Goal: Task Accomplishment & Management: Manage account settings

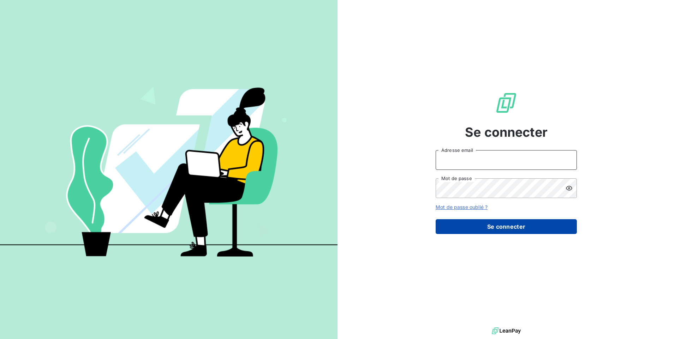
type input "[EMAIL_ADDRESS][DOMAIN_NAME]"
click at [508, 228] on button "Se connecter" at bounding box center [505, 226] width 141 height 15
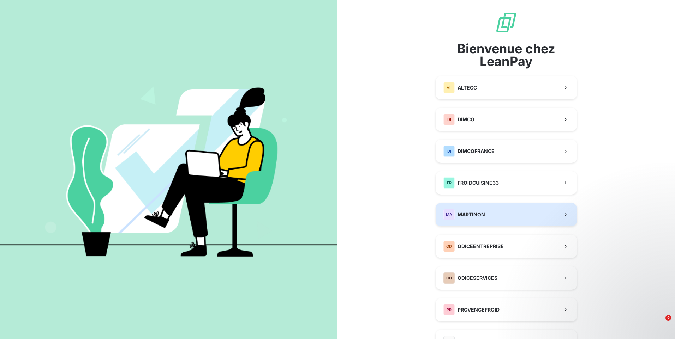
click at [484, 219] on button "MA MARTINON" at bounding box center [505, 214] width 141 height 23
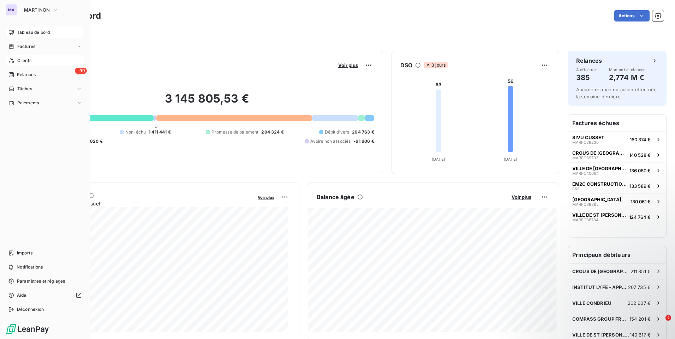
click at [29, 64] on div "Clients" at bounding box center [45, 60] width 79 height 11
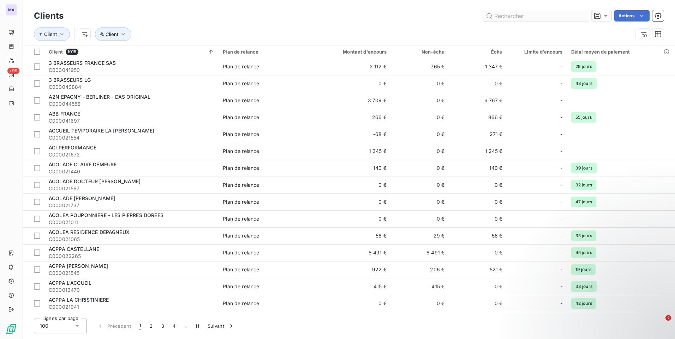
click at [513, 20] on input "text" at bounding box center [536, 15] width 106 height 11
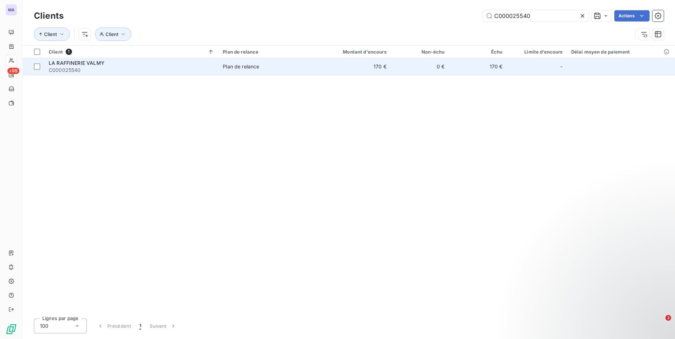
type input "C000025540"
click at [228, 66] on div "Plan de relance" at bounding box center [241, 66] width 36 height 7
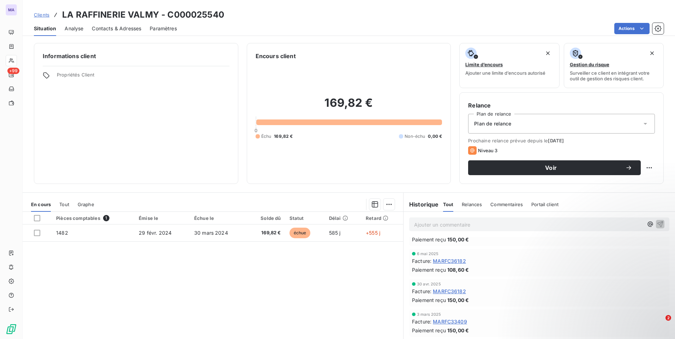
click at [430, 228] on p "Ajouter un commentaire ﻿" at bounding box center [528, 225] width 229 height 9
click at [445, 231] on div "Ajouter un commentaire ﻿" at bounding box center [538, 224] width 271 height 25
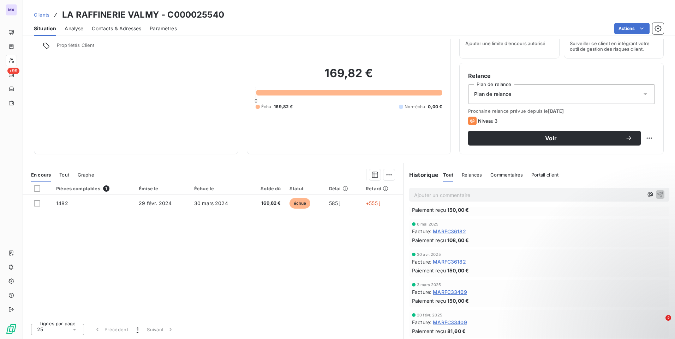
click at [460, 192] on p "Ajouter un commentaire ﻿" at bounding box center [528, 195] width 229 height 9
click at [656, 194] on icon "button" at bounding box center [659, 194] width 7 height 7
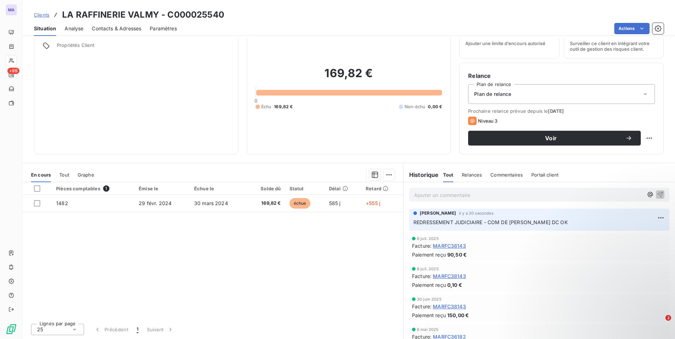
scroll to position [0, 0]
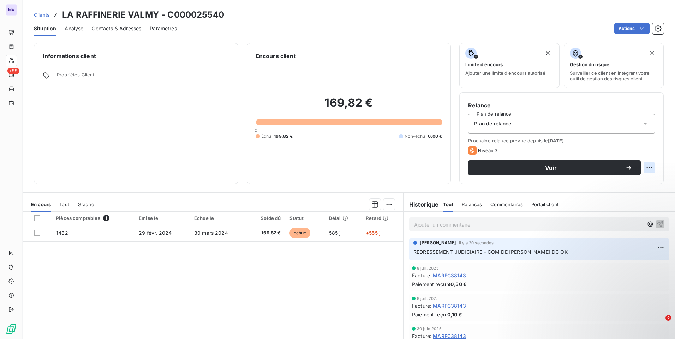
click at [644, 168] on html "MA +99 Clients LA RAFFINERIE VALMY - C000025540 Situation Analyse Contacts & Ad…" at bounding box center [337, 169] width 675 height 339
click at [642, 122] on icon at bounding box center [645, 123] width 7 height 7
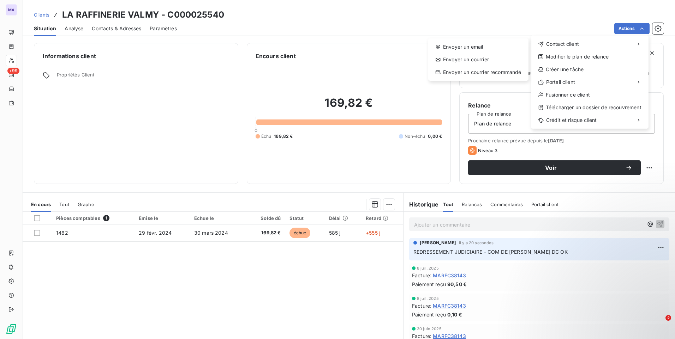
click at [103, 29] on html "MA +99 Clients LA RAFFINERIE VALMY - C000025540 Situation Analyse Contacts & Ad…" at bounding box center [337, 169] width 675 height 339
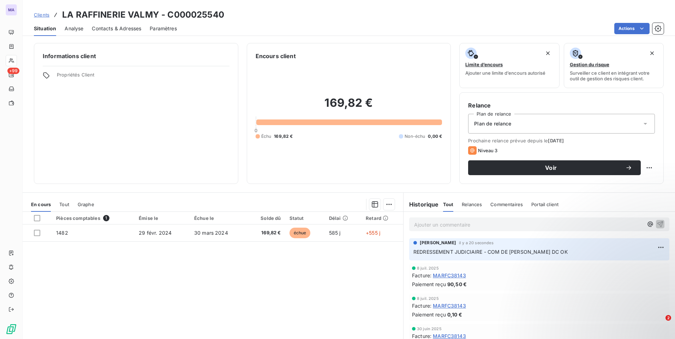
click at [108, 28] on span "Contacts & Adresses" at bounding box center [116, 28] width 49 height 7
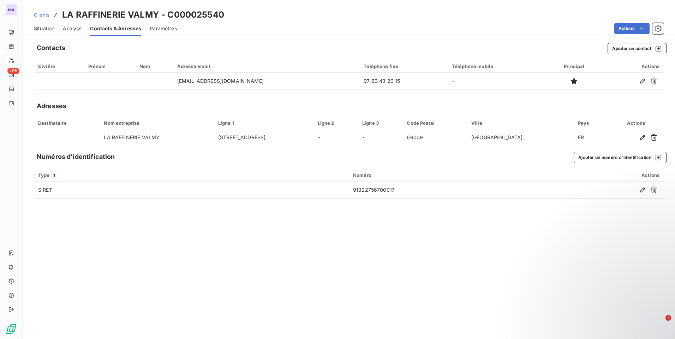
click at [155, 26] on span "Paramètres" at bounding box center [163, 28] width 27 height 7
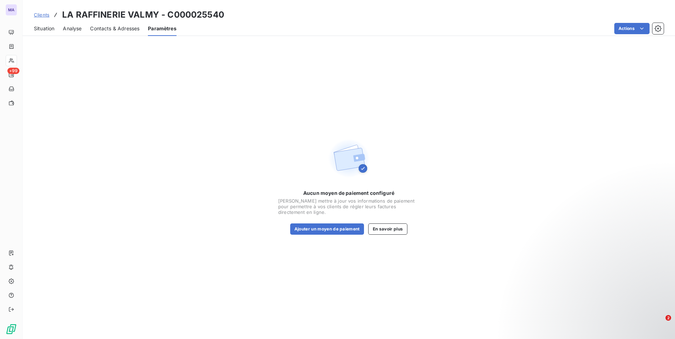
click at [124, 31] on span "Contacts & Adresses" at bounding box center [114, 28] width 49 height 7
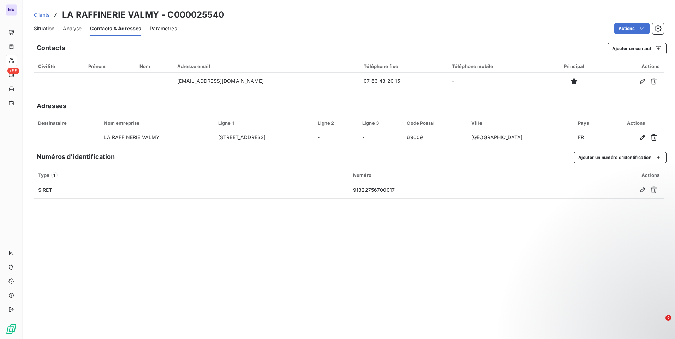
click at [74, 29] on span "Analyse" at bounding box center [72, 28] width 19 height 7
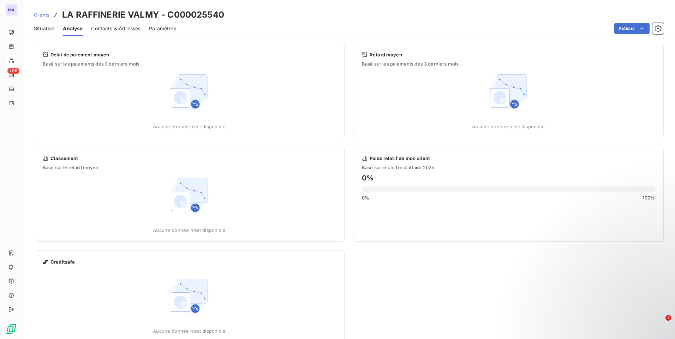
click at [45, 28] on span "Situation" at bounding box center [44, 28] width 20 height 7
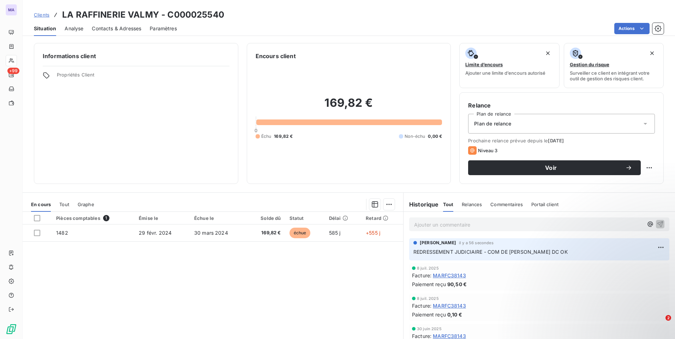
click at [236, 279] on div "Pièces comptables 1 Émise le Échue le Solde dû Statut Délai Retard 1482 [DATE] …" at bounding box center [213, 280] width 380 height 136
click at [96, 79] on span "Propriétés Client" at bounding box center [143, 77] width 173 height 10
click at [46, 74] on icon at bounding box center [46, 75] width 7 height 7
